Goal: Check status: Check status

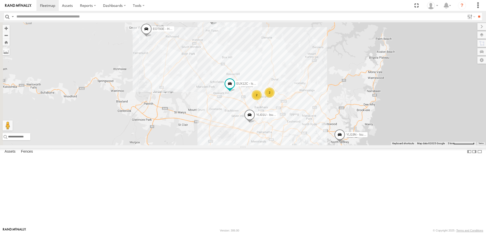
click at [235, 88] on span at bounding box center [230, 83] width 9 height 9
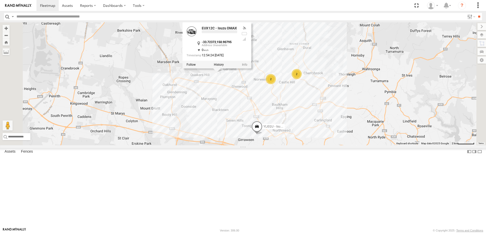
click at [376, 145] on div "YLI19N - Isuzu DMAX EUX12C - Isuzu DMAX EOT93E - HiAce YLI01U - Isuzu DMAX YLS3…" at bounding box center [243, 83] width 486 height 123
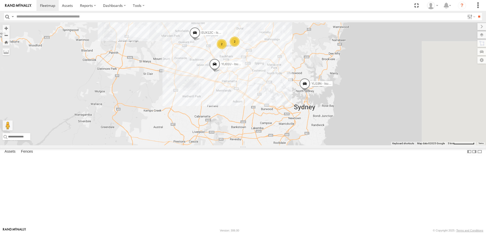
drag, startPoint x: 354, startPoint y: 188, endPoint x: 320, endPoint y: 138, distance: 60.6
click at [320, 138] on div "YLI19N - Isuzu DMAX 2 EUX12C - Isuzu DMAX 2 EOT93E - HiAce YLI01U - Isuzu DMAX …" at bounding box center [243, 83] width 486 height 123
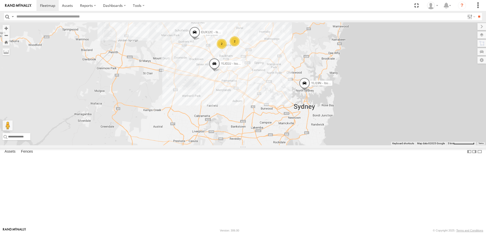
click at [310, 91] on span at bounding box center [304, 85] width 11 height 14
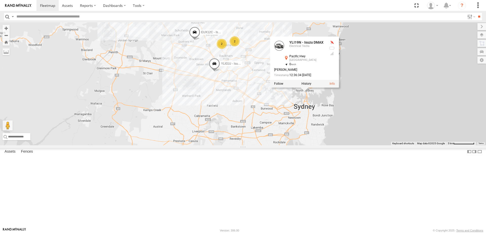
click at [340, 145] on div "YLI19N - Isuzu DMAX 2 EUX12C - Isuzu DMAX 2 EOT93E - HiAce YLI01U - Isuzu DMAX …" at bounding box center [243, 83] width 486 height 123
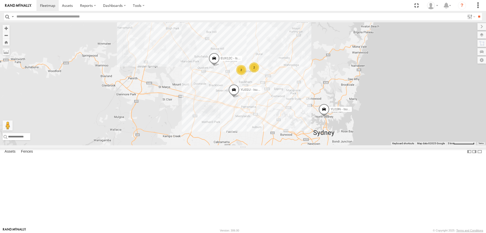
drag, startPoint x: 329, startPoint y: 128, endPoint x: 349, endPoint y: 155, distance: 33.3
click at [349, 145] on div "YLI19N - Isuzu DMAX 2 EUX12C - Isuzu DMAX 2 EOT93E - HiAce YLI01U - Isuzu DMAX …" at bounding box center [243, 83] width 486 height 123
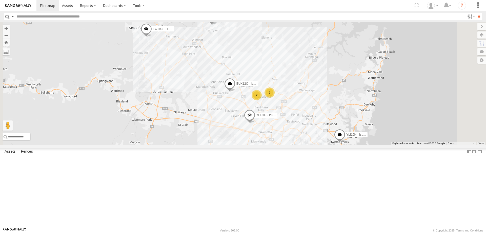
click at [255, 123] on span at bounding box center [249, 116] width 11 height 14
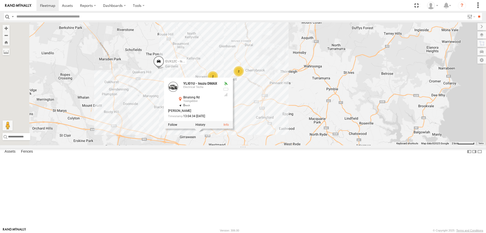
click at [348, 145] on div "YLI19N - Isuzu DMAX EUX12C - Isuzu DMAX YLI01U - Isuzu DMAX EOT93E - HiAce YLS3…" at bounding box center [243, 83] width 486 height 123
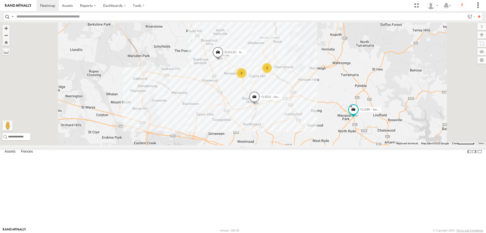
click at [260, 105] on span at bounding box center [254, 98] width 11 height 14
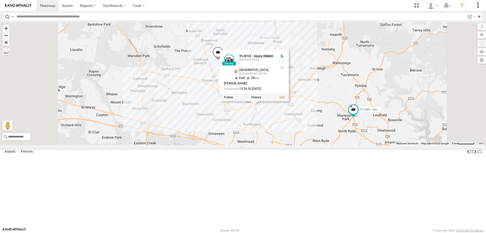
click at [343, 145] on div "YLI19N - Isuzu DMAX EUX12C - Isuzu DMAX EOT93E - HiAce YLI01U - Isuzu DMAX YLS3…" at bounding box center [243, 83] width 486 height 123
